Goal: Task Accomplishment & Management: Use online tool/utility

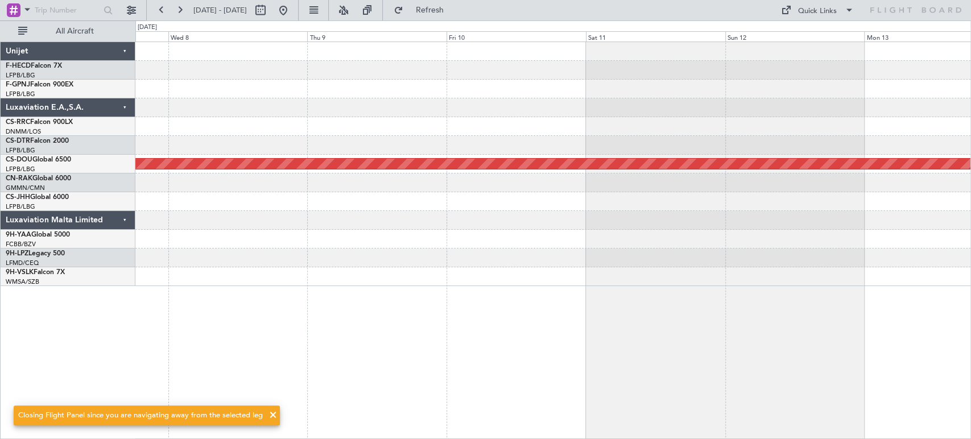
click at [351, 126] on div at bounding box center [552, 126] width 835 height 19
click at [292, 13] on button at bounding box center [283, 10] width 18 height 18
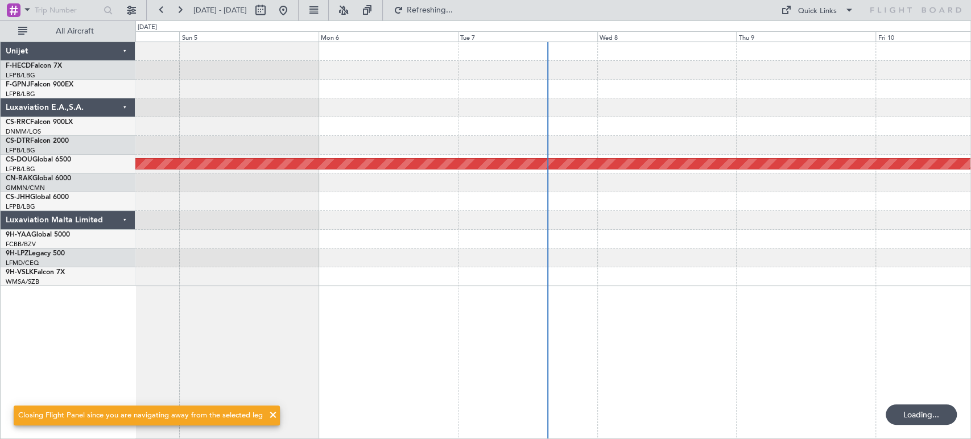
click at [411, 139] on div "Planned Maint [GEOGRAPHIC_DATA] ([GEOGRAPHIC_DATA]) Planned Maint [GEOGRAPHIC_D…" at bounding box center [552, 164] width 835 height 244
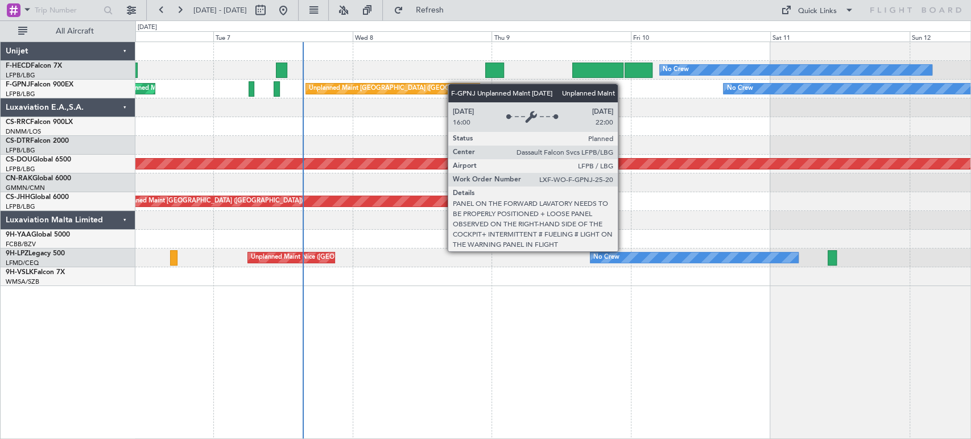
click at [328, 96] on div "No Crew Unplanned Maint [GEOGRAPHIC_DATA] ([GEOGRAPHIC_DATA]) Unplanned Maint […" at bounding box center [552, 89] width 835 height 19
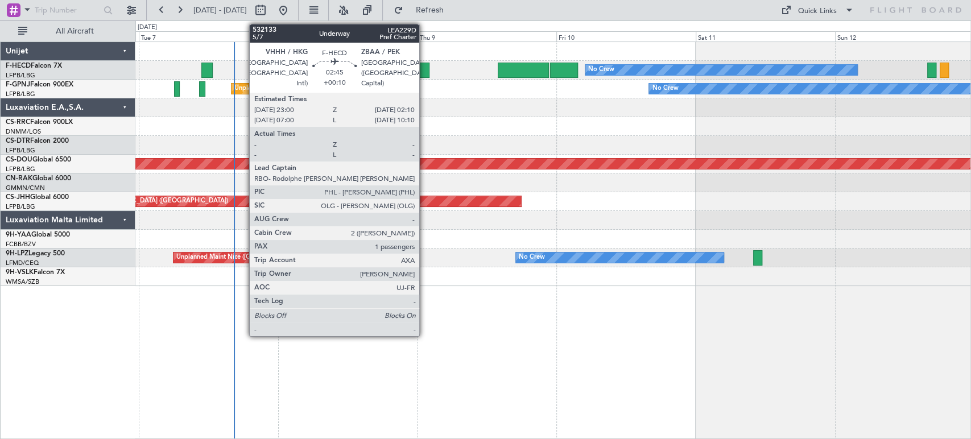
click at [424, 72] on div at bounding box center [420, 70] width 19 height 15
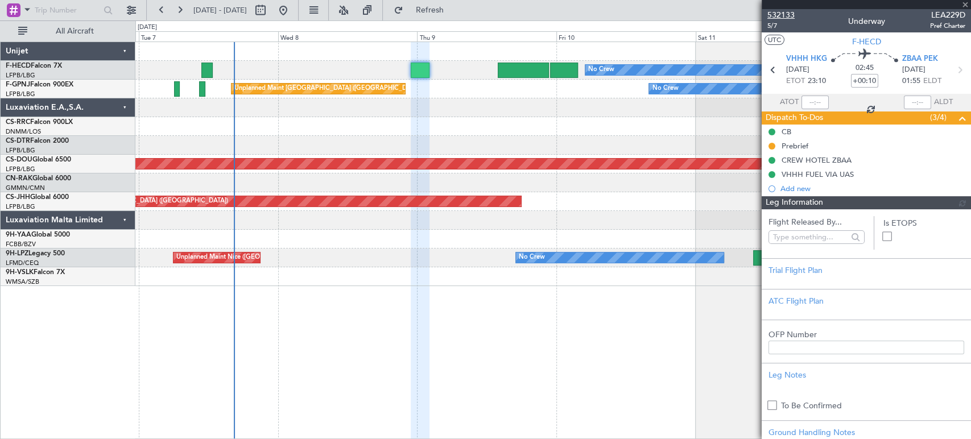
click at [786, 12] on span "532133" at bounding box center [781, 15] width 27 height 12
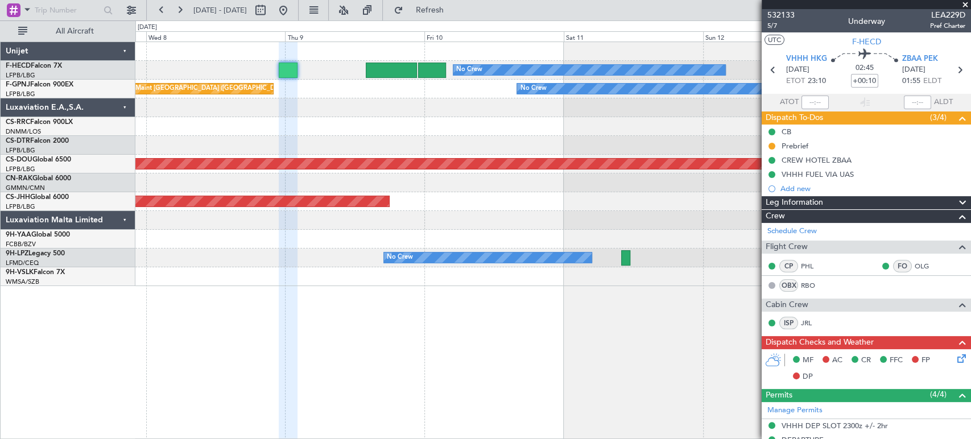
click at [479, 130] on div "No Crew Planned Maint Paris (Le Bourget) No Crew Unplanned Maint Paris (Le Bour…" at bounding box center [552, 164] width 835 height 244
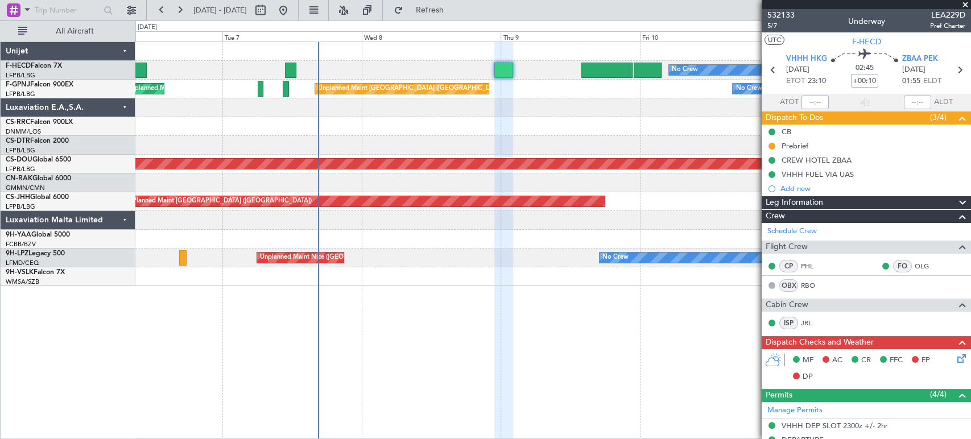
click at [447, 128] on div at bounding box center [552, 126] width 835 height 19
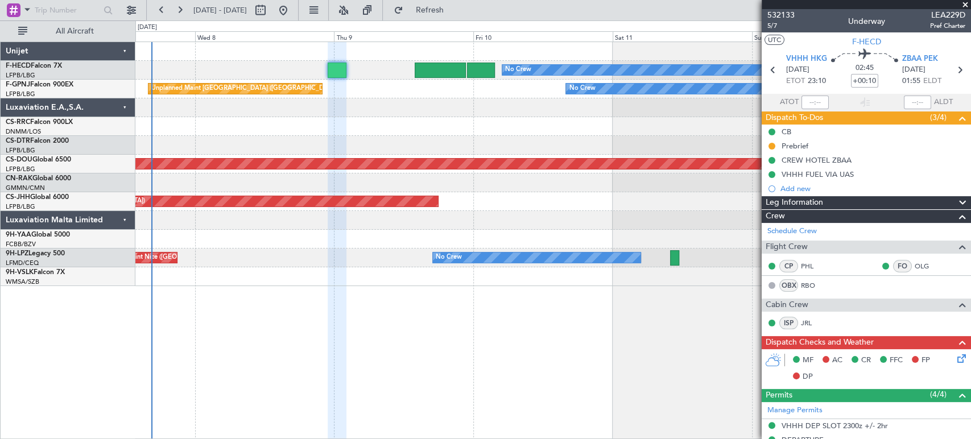
click at [249, 61] on div "No Crew Planned Maint Paris (Le Bourget) No Crew Unplanned Maint Paris (Le Bour…" at bounding box center [552, 164] width 835 height 244
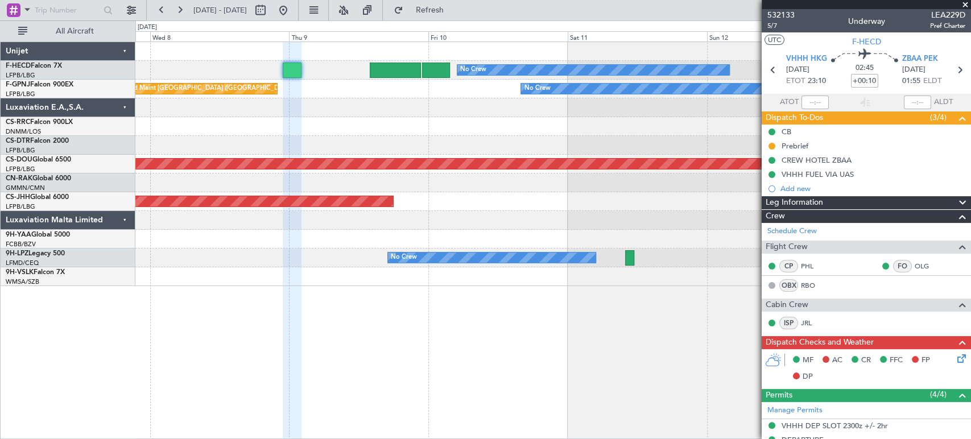
click at [240, 58] on div at bounding box center [552, 51] width 835 height 19
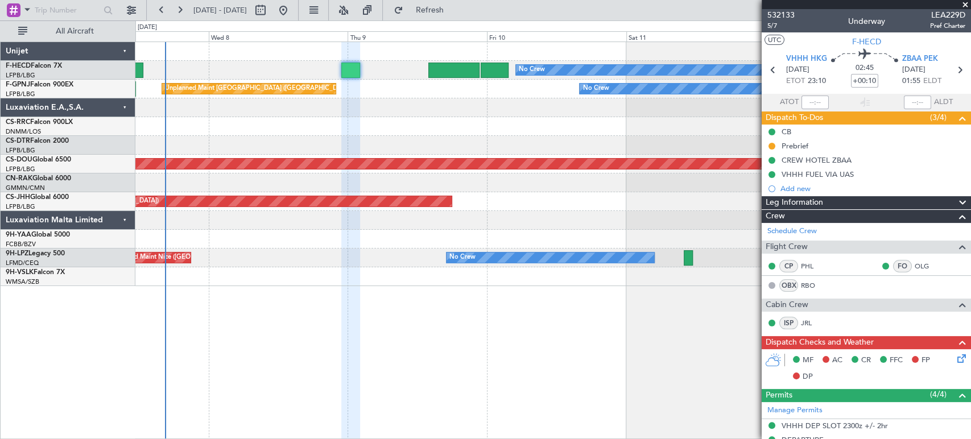
click at [654, 127] on div "Planned Maint Paris (Le Bourget) No Crew Unplanned Maint Paris (Le Bourget) No …" at bounding box center [552, 164] width 835 height 244
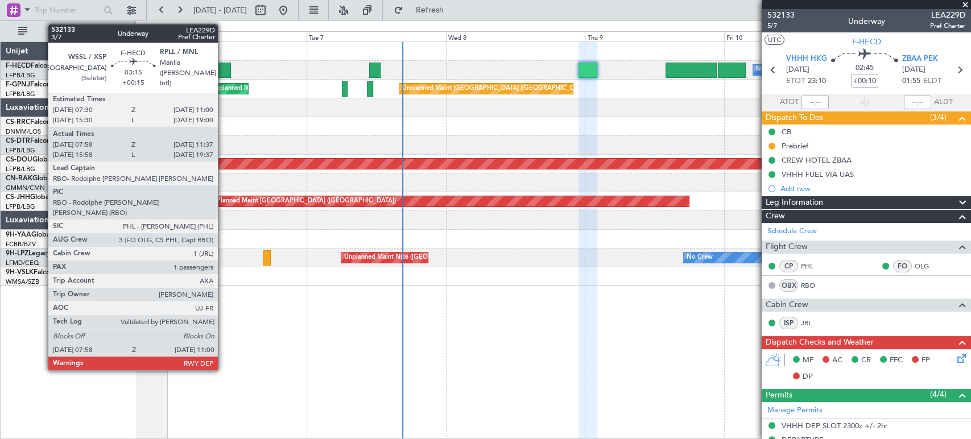
click at [223, 65] on div at bounding box center [222, 70] width 18 height 15
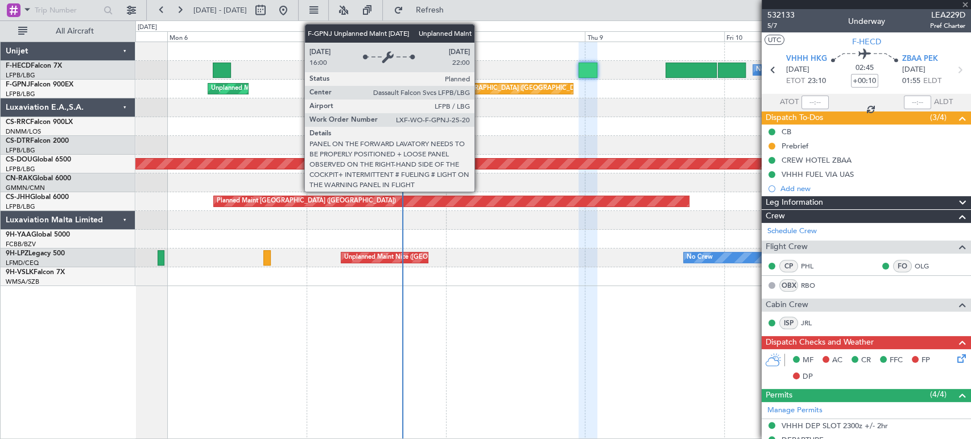
type input "+00:15"
type input "08:08"
type input "11:32"
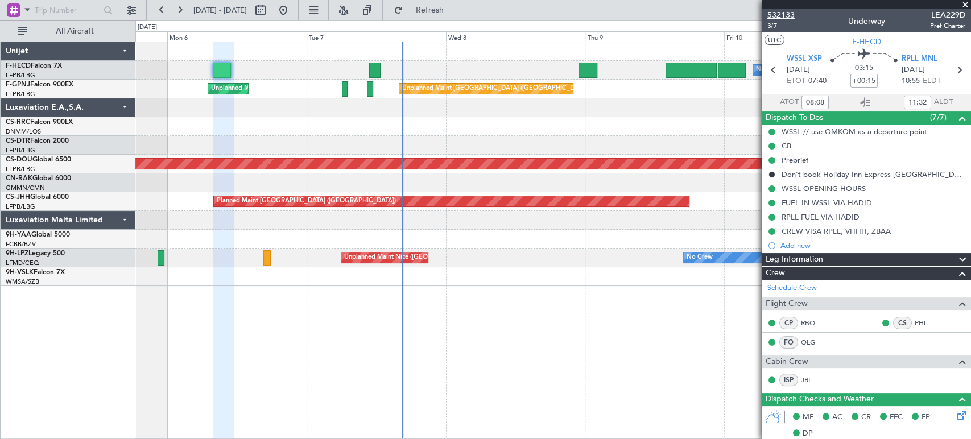
click at [791, 18] on span "532133" at bounding box center [781, 15] width 27 height 12
